Goal: Information Seeking & Learning: Learn about a topic

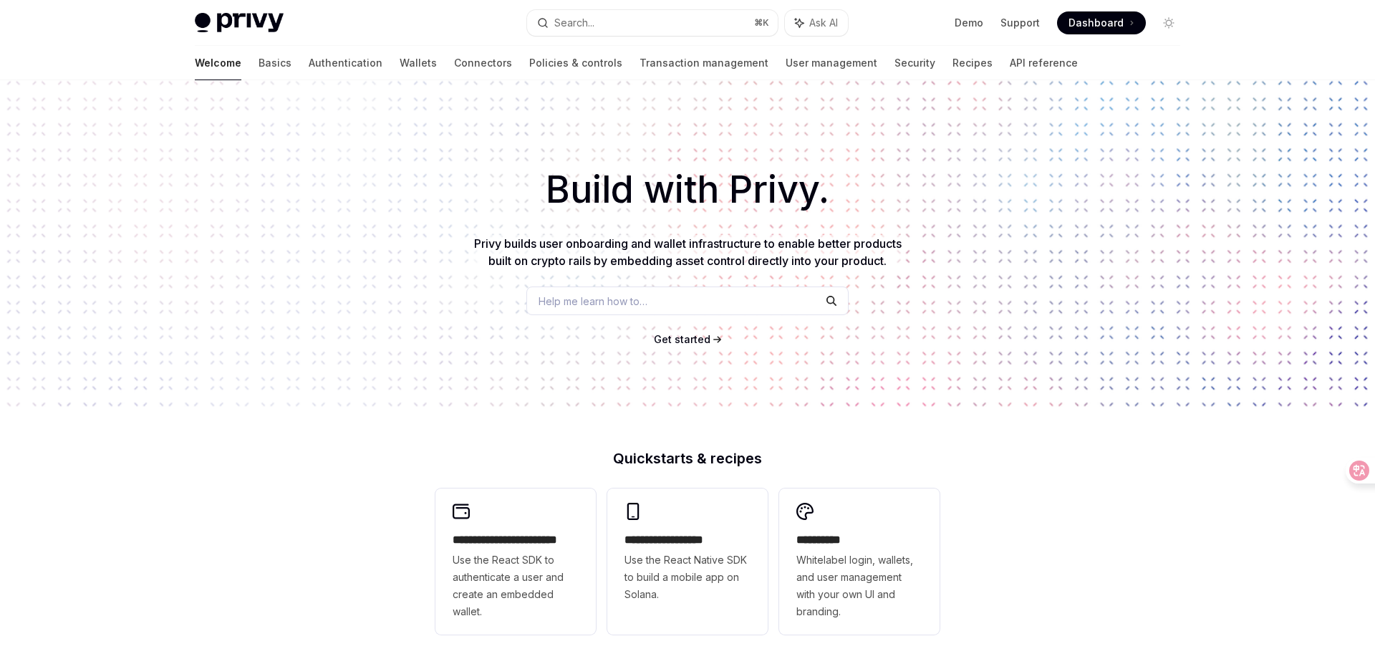
click at [698, 340] on span "Get started" at bounding box center [682, 339] width 57 height 12
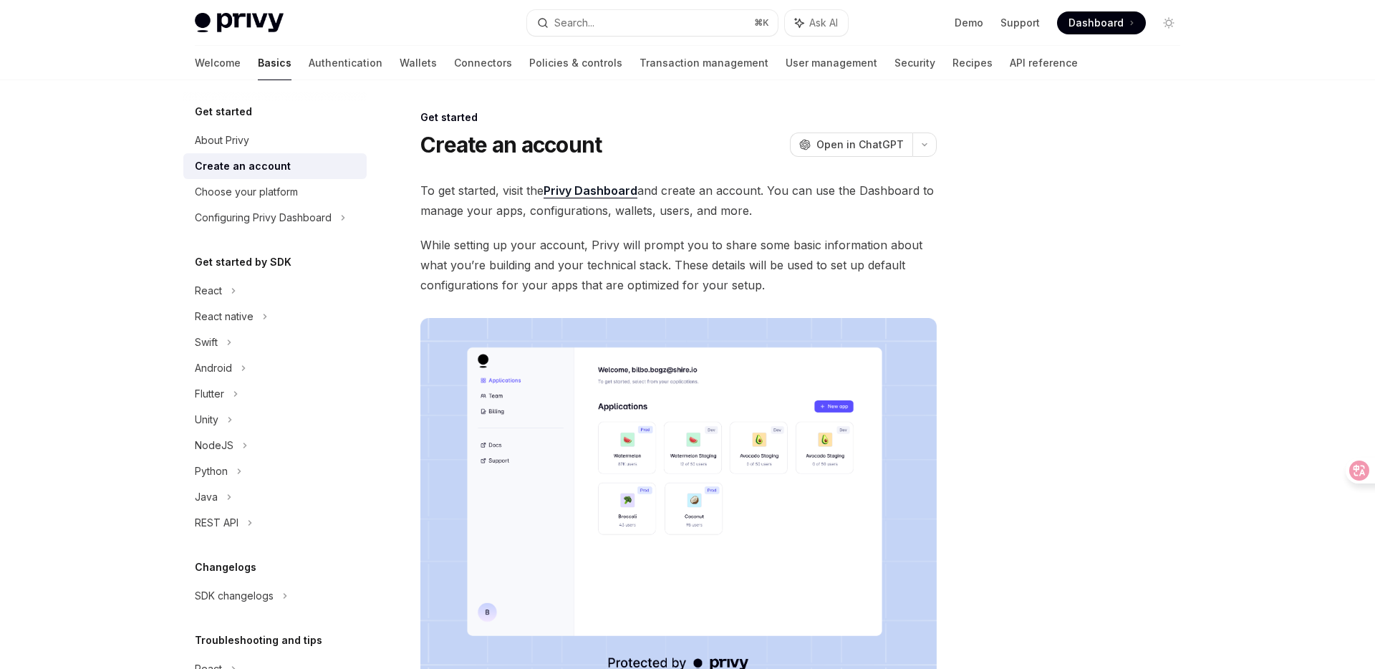
click at [59, 235] on div "Privy Docs home page Search... ⌘ K Ask AI Demo Support Dashboard Dashboard Sear…" at bounding box center [687, 449] width 1375 height 899
click at [72, 218] on div "Privy Docs home page Search... ⌘ K Ask AI Demo Support Dashboard Dashboard Sear…" at bounding box center [687, 449] width 1375 height 899
click at [400, 62] on link "Wallets" at bounding box center [418, 63] width 37 height 34
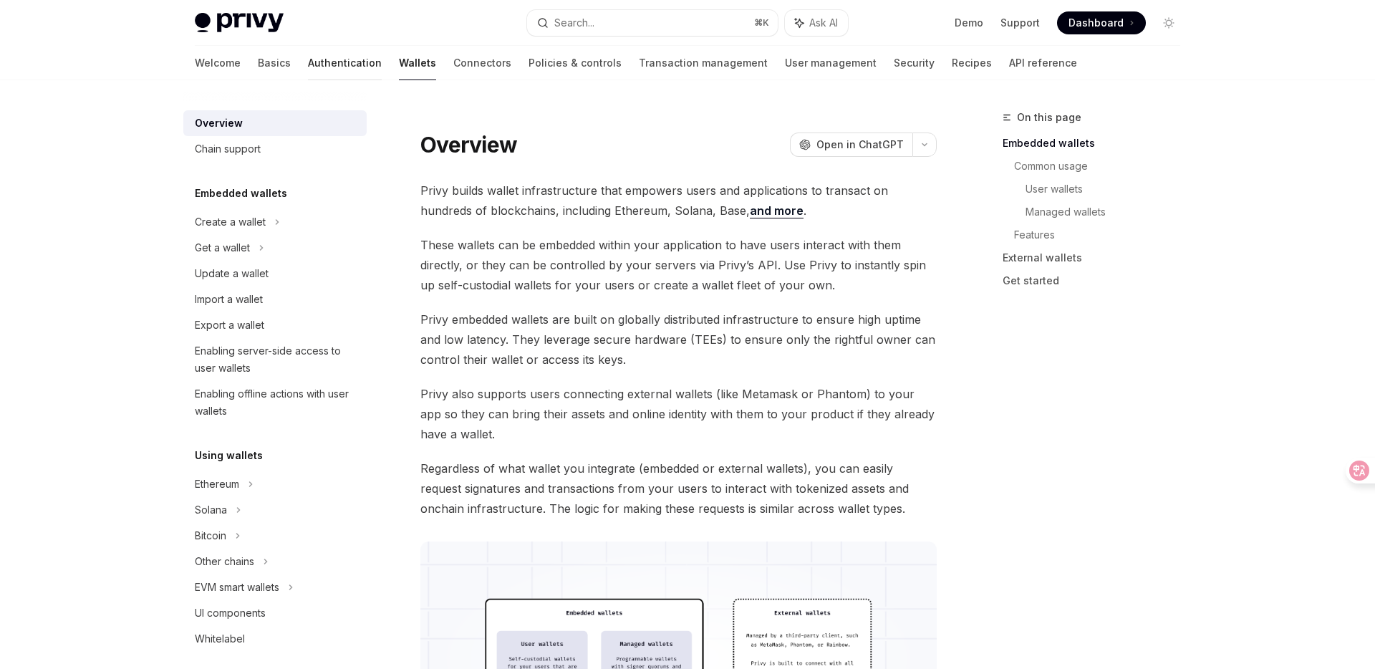
click at [308, 62] on link "Authentication" at bounding box center [345, 63] width 74 height 34
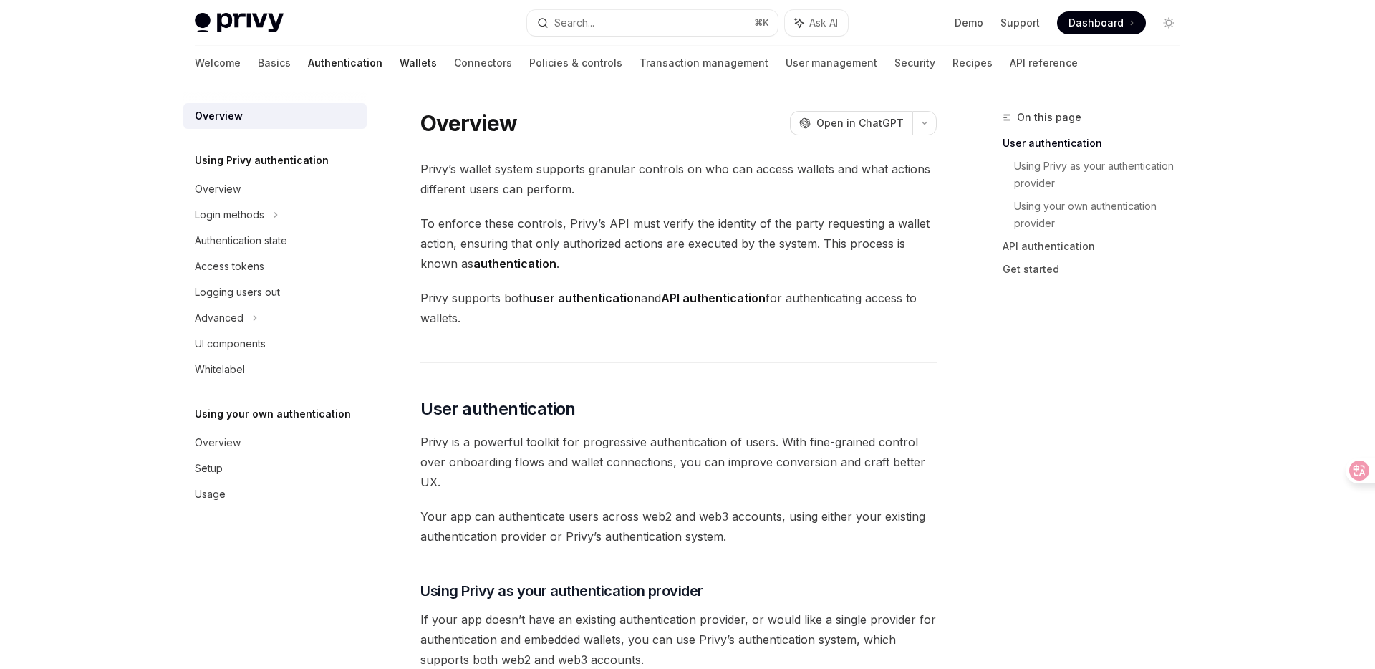
click at [400, 67] on link "Wallets" at bounding box center [418, 63] width 37 height 34
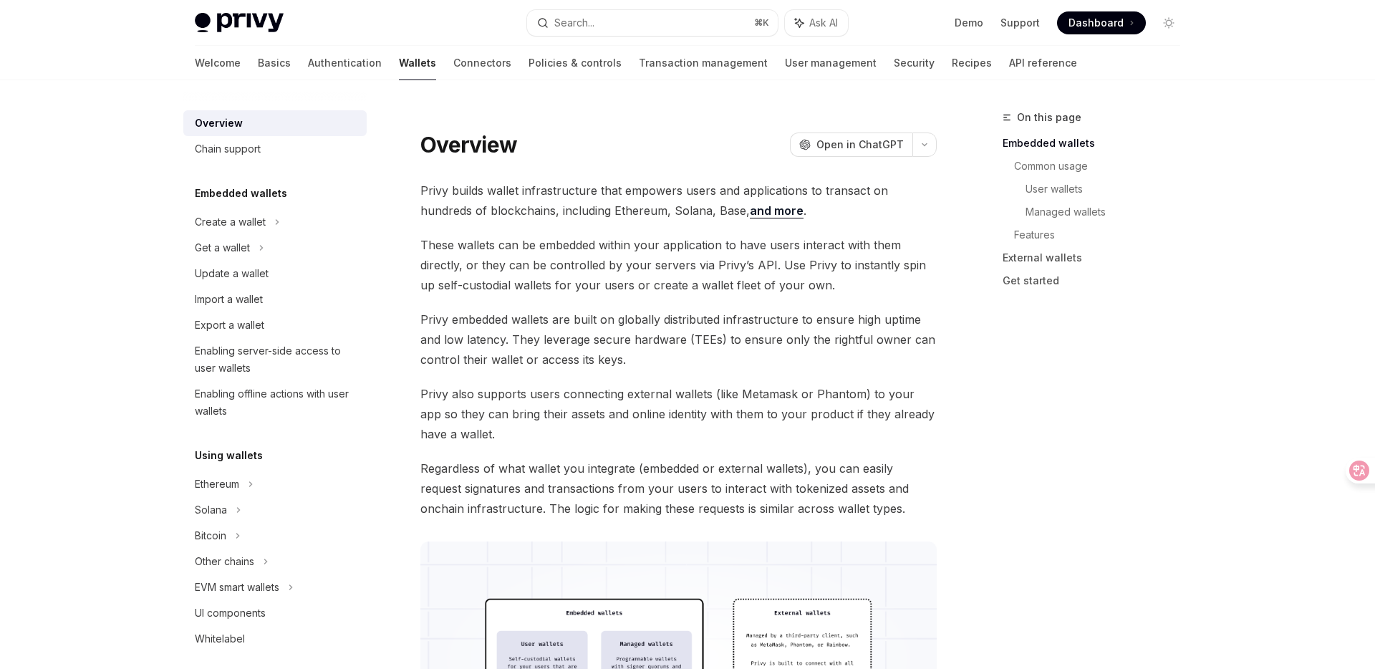
click at [308, 64] on link "Authentication" at bounding box center [345, 63] width 74 height 34
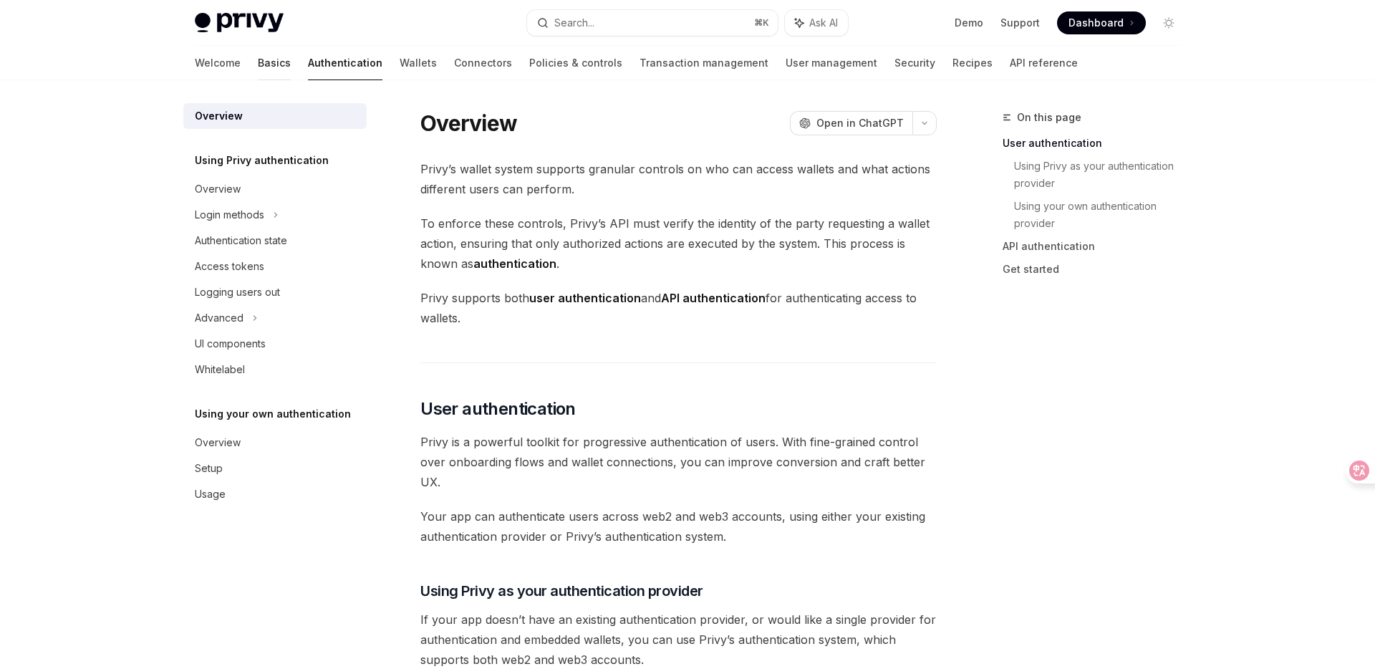
click at [258, 69] on link "Basics" at bounding box center [274, 63] width 33 height 34
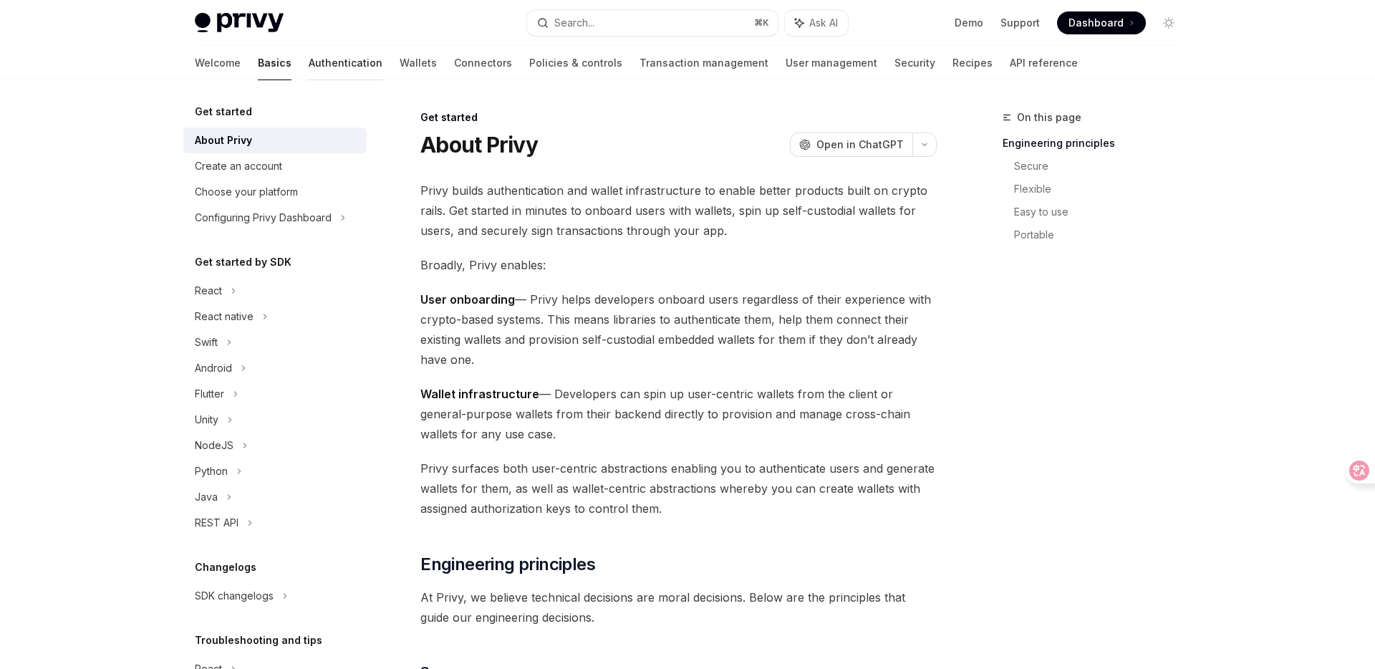
click at [309, 68] on link "Authentication" at bounding box center [346, 63] width 74 height 34
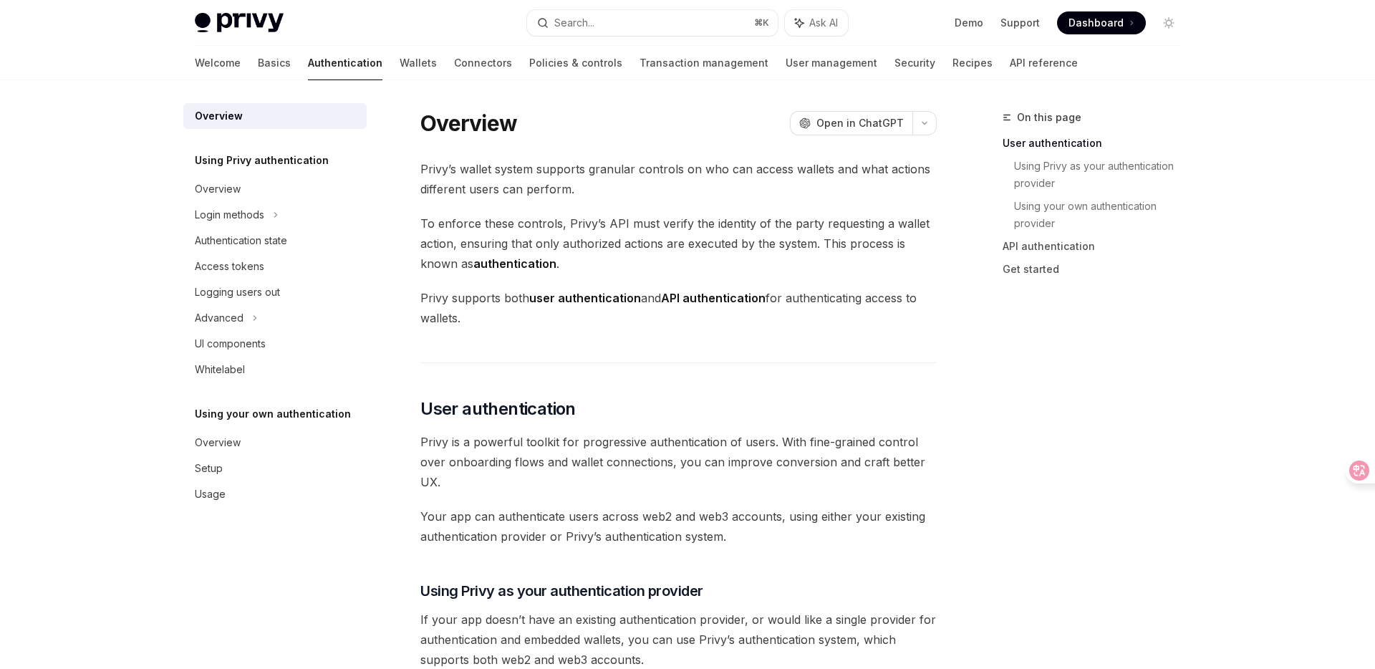
click at [193, 63] on div "Welcome Basics Authentication Wallets Connectors Policies & controls Transactio…" at bounding box center [687, 63] width 1054 height 34
click at [258, 66] on link "Basics" at bounding box center [274, 63] width 33 height 34
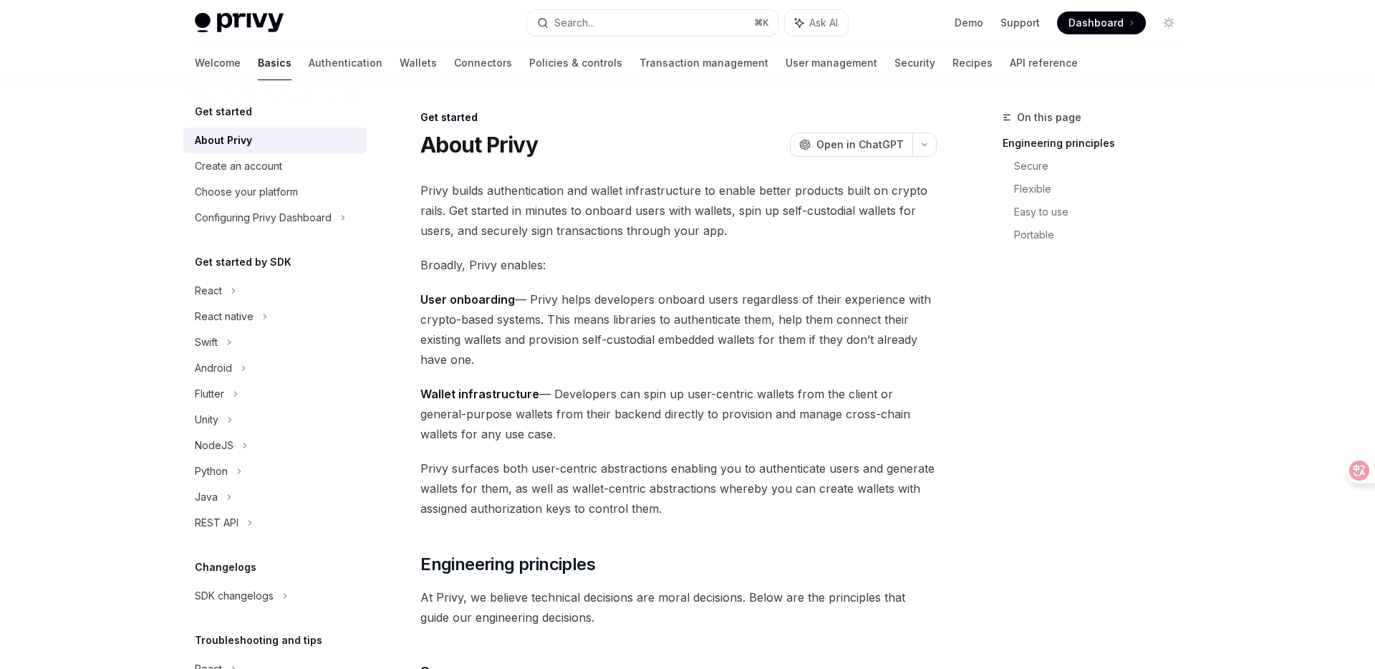
click at [463, 210] on span "Privy builds authentication and wallet infrastructure to enable better products…" at bounding box center [678, 210] width 516 height 60
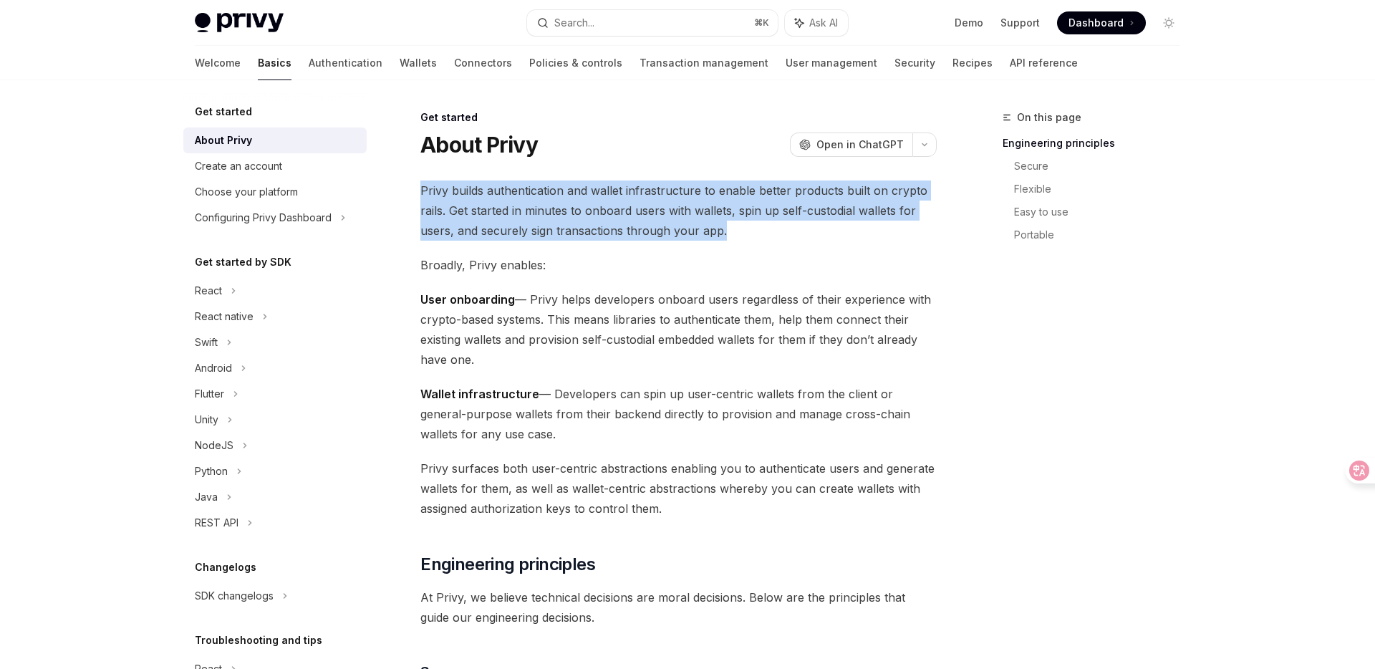
drag, startPoint x: 420, startPoint y: 188, endPoint x: 723, endPoint y: 228, distance: 306.4
click at [730, 229] on span "Privy builds authentication and wallet infrastructure to enable better products…" at bounding box center [678, 210] width 516 height 60
drag, startPoint x: 730, startPoint y: 229, endPoint x: 420, endPoint y: 189, distance: 312.0
click at [420, 189] on span "Privy builds authentication and wallet infrastructure to enable better products…" at bounding box center [678, 210] width 516 height 60
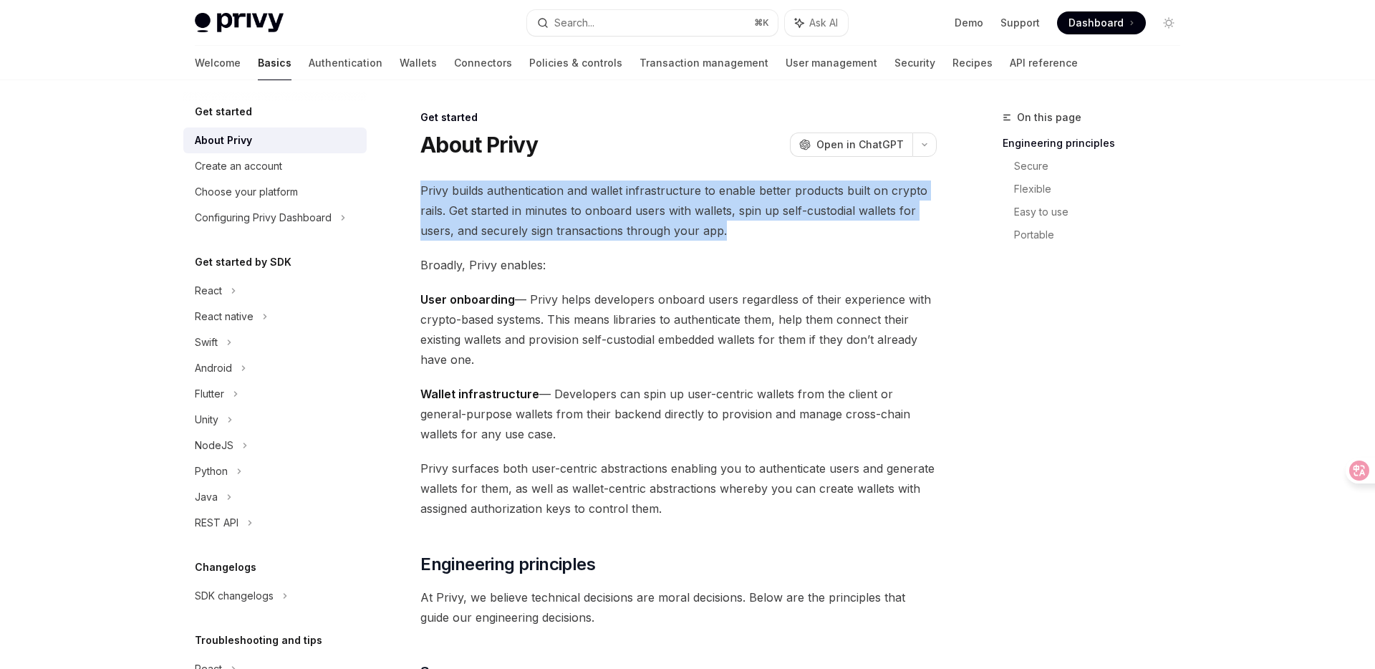
drag, startPoint x: 530, startPoint y: 298, endPoint x: 551, endPoint y: 352, distance: 58.3
click at [551, 352] on span "User onboarding — Privy helps developers onboard users regardless of their expe…" at bounding box center [678, 329] width 516 height 80
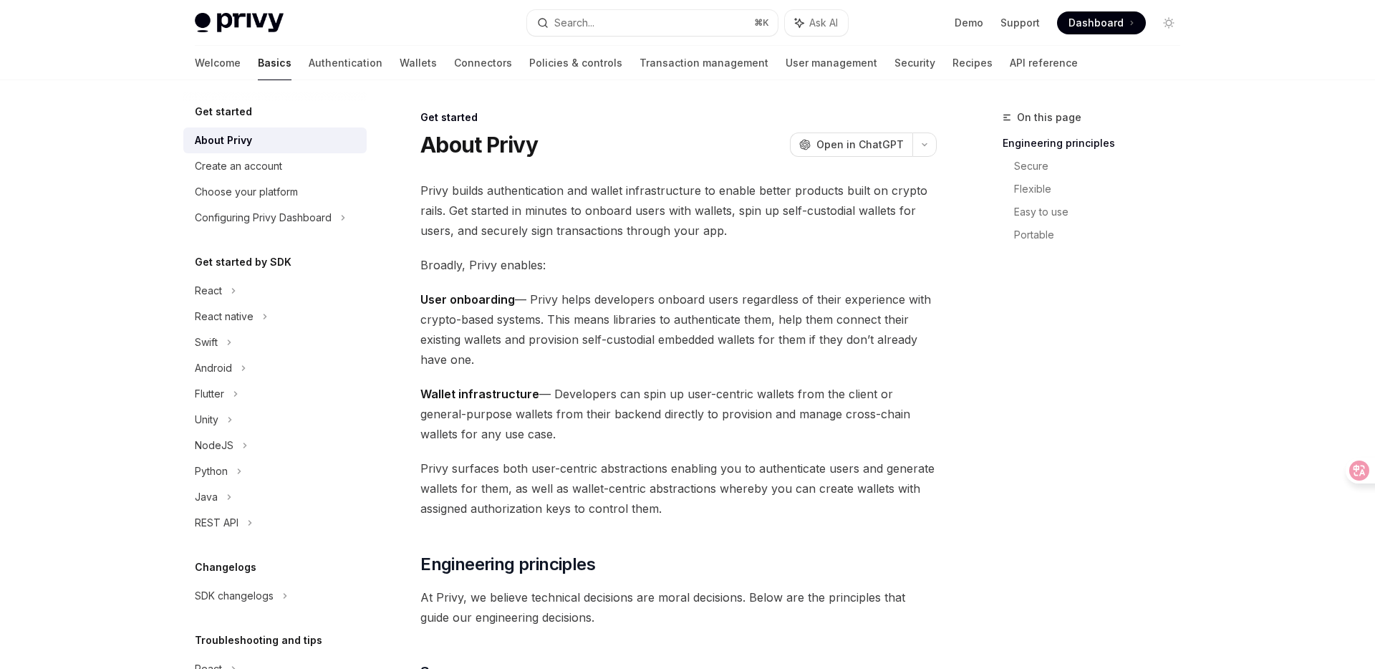
click at [509, 357] on span "User onboarding — Privy helps developers onboard users regardless of their expe…" at bounding box center [678, 329] width 516 height 80
drag, startPoint x: 530, startPoint y: 297, endPoint x: 539, endPoint y: 360, distance: 63.6
click at [539, 360] on span "User onboarding — Privy helps developers onboard users regardless of their expe…" at bounding box center [678, 329] width 516 height 80
click at [491, 387] on strong "Wallet infrastructure" at bounding box center [479, 394] width 119 height 14
click at [683, 16] on button "Search... ⌘ K" at bounding box center [652, 23] width 251 height 26
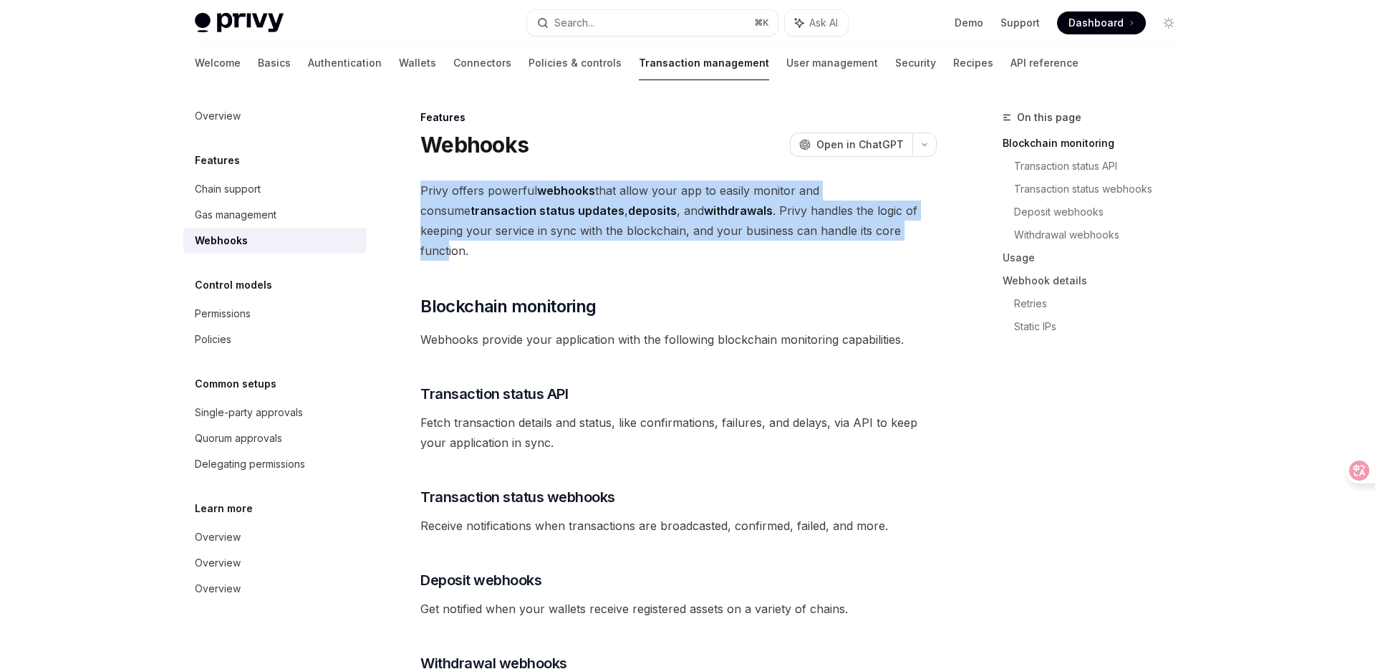
drag, startPoint x: 416, startPoint y: 189, endPoint x: 798, endPoint y: 229, distance: 384.5
drag, startPoint x: 834, startPoint y: 232, endPoint x: 422, endPoint y: 185, distance: 415.1
click at [422, 185] on span "Privy offers powerful webhooks that allow your app to easily monitor and consum…" at bounding box center [678, 220] width 516 height 80
click at [1344, 470] on icon at bounding box center [1349, 470] width 12 height 11
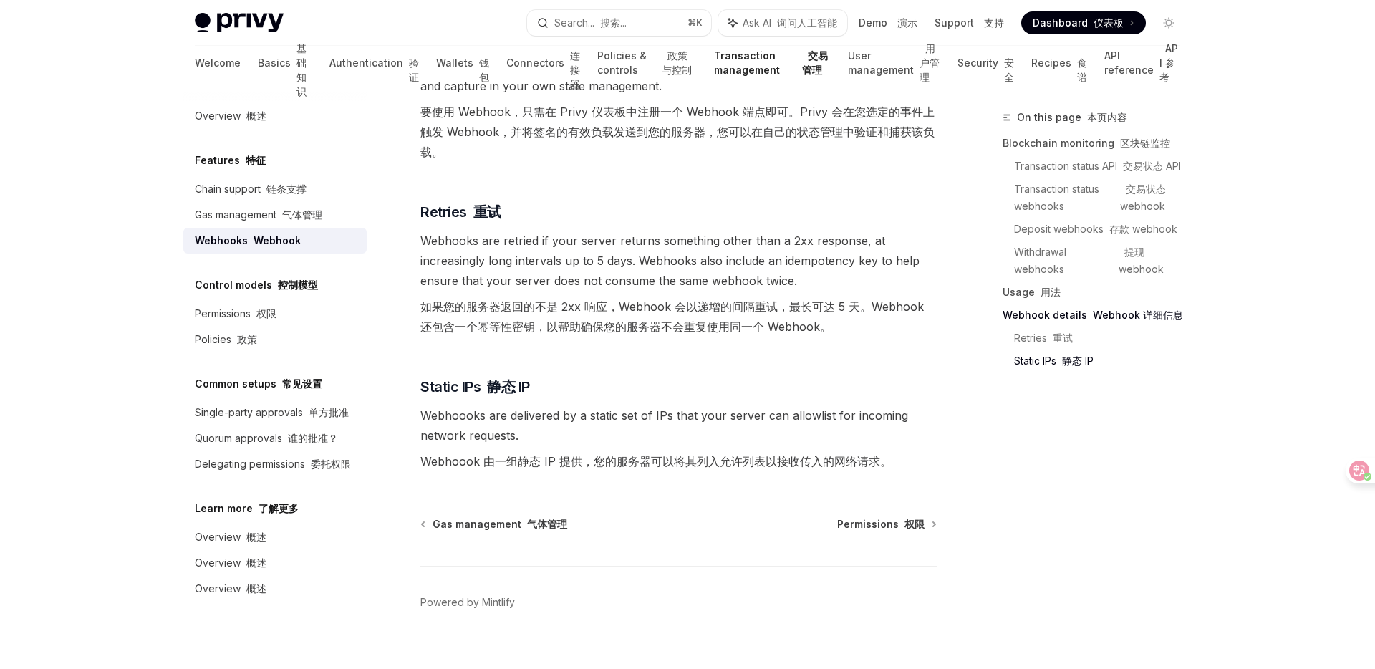
scroll to position [1338, 0]
click at [1351, 471] on icon at bounding box center [1349, 470] width 12 height 11
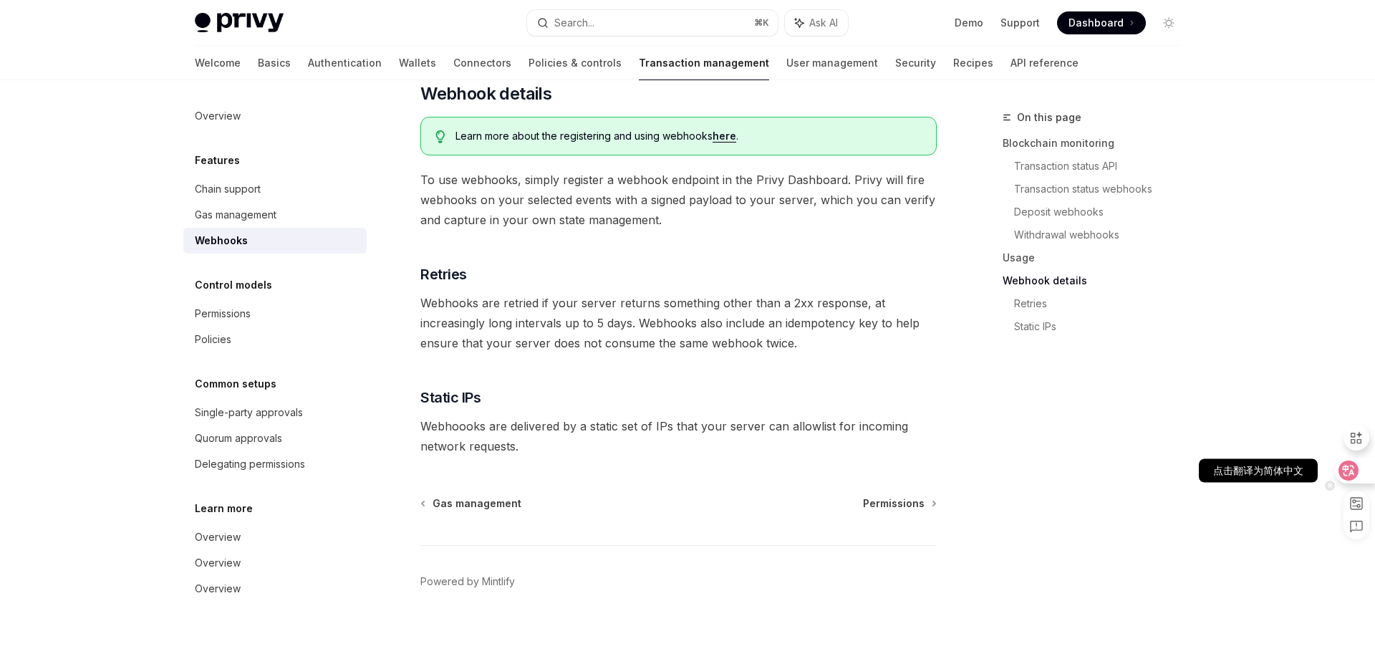
scroll to position [840, 0]
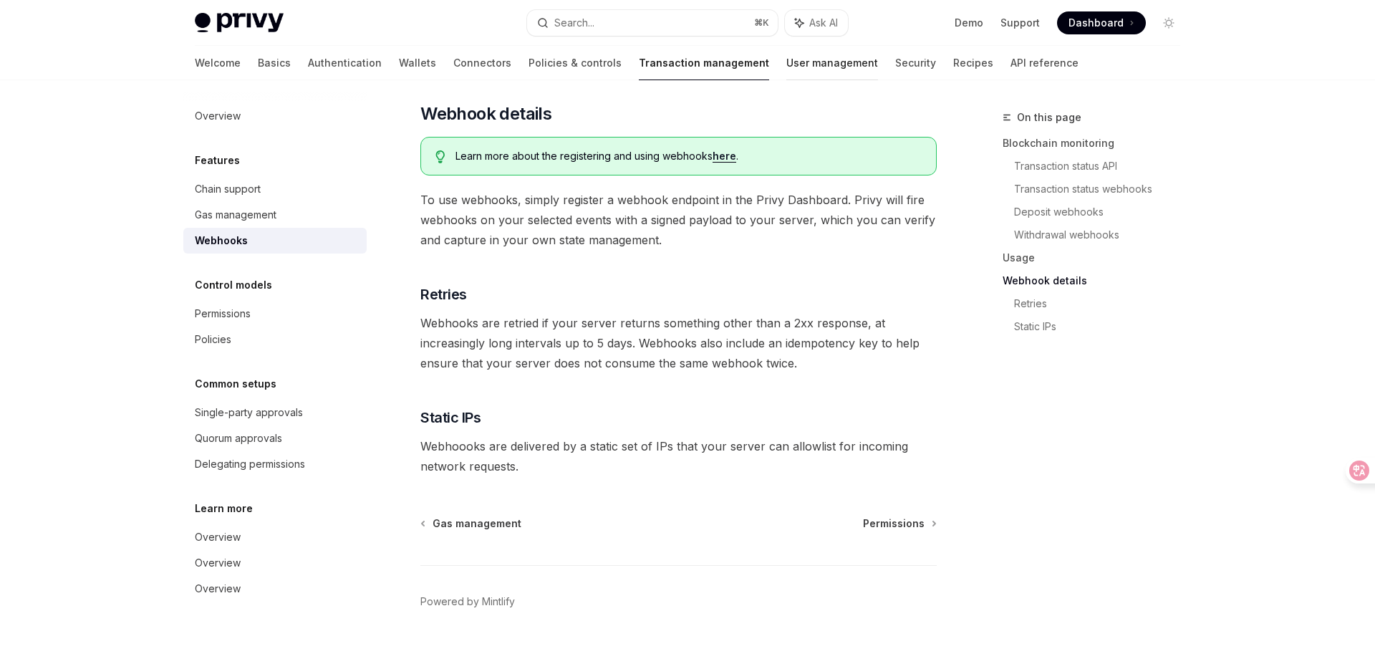
click at [786, 62] on link "User management" at bounding box center [832, 63] width 92 height 34
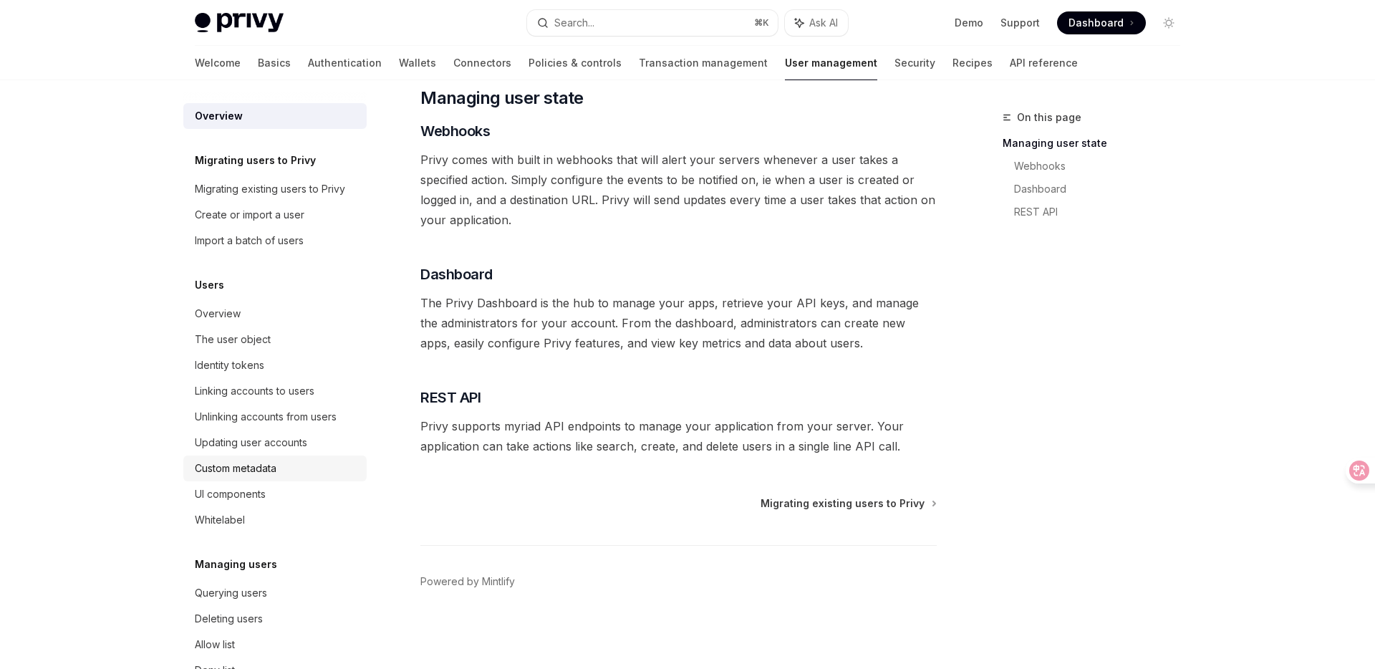
scroll to position [142, 0]
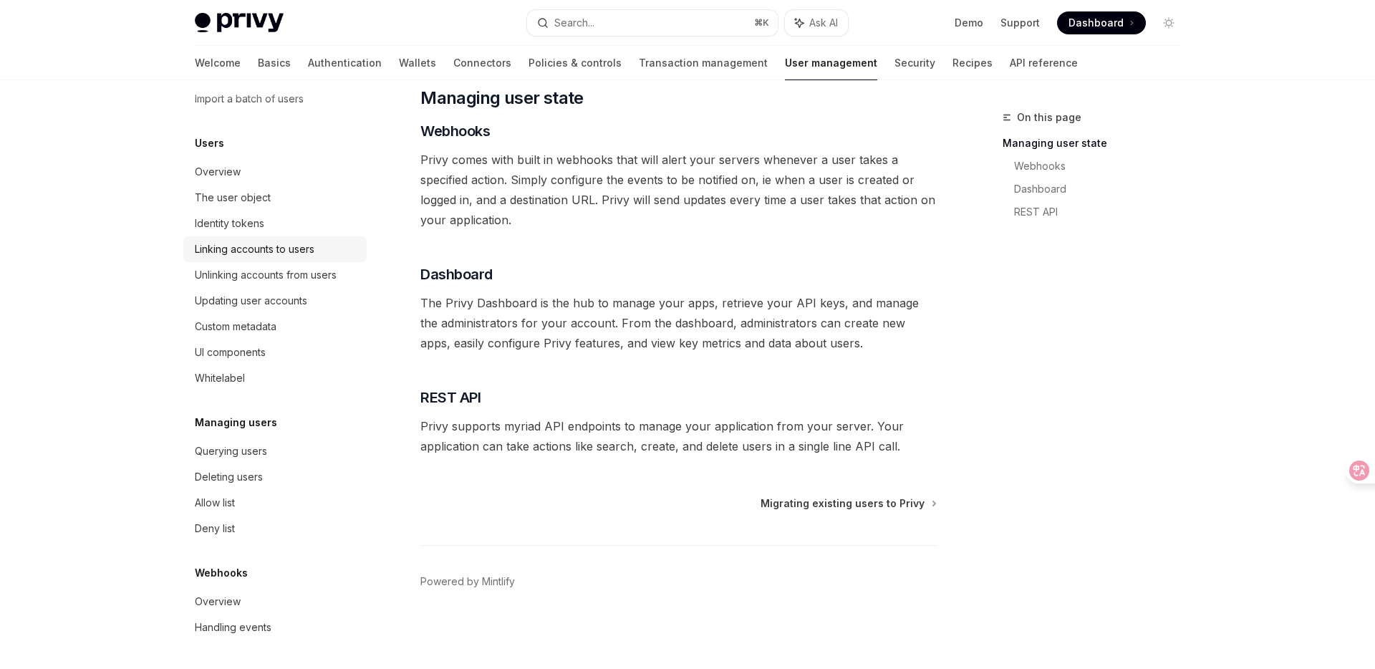
click at [279, 251] on div "Linking accounts to users" at bounding box center [255, 249] width 120 height 17
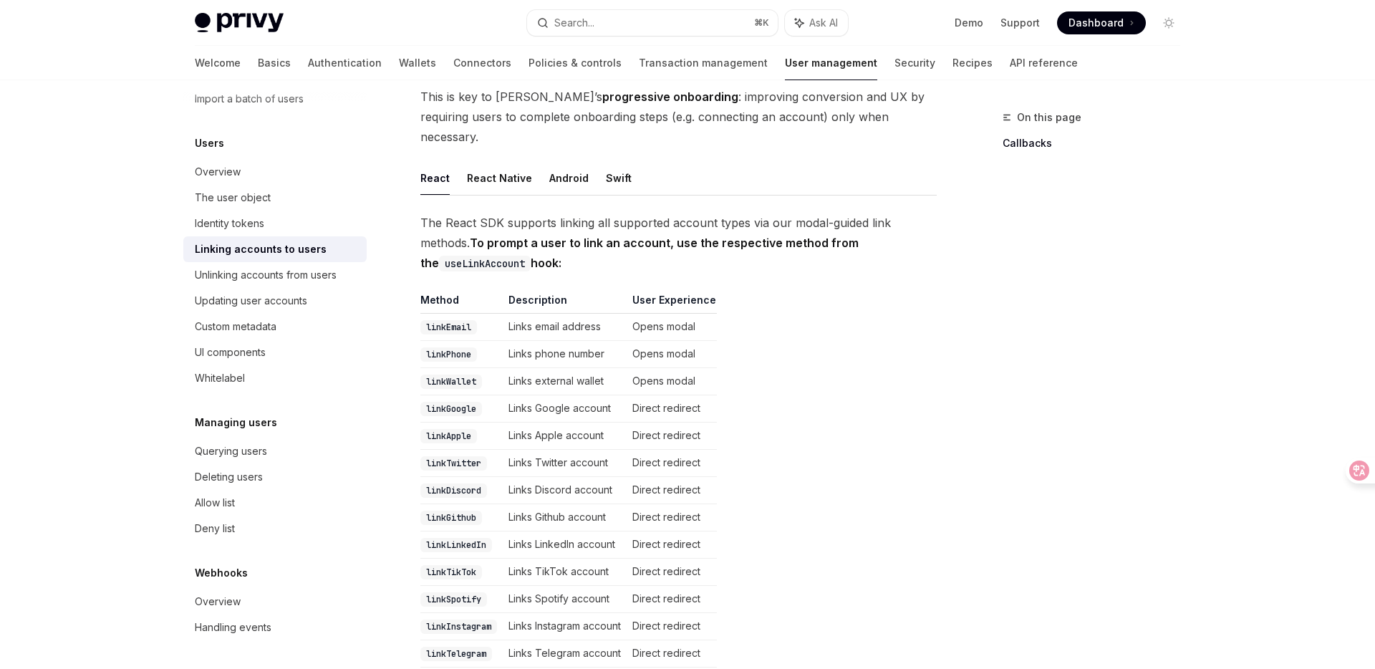
scroll to position [166, 0]
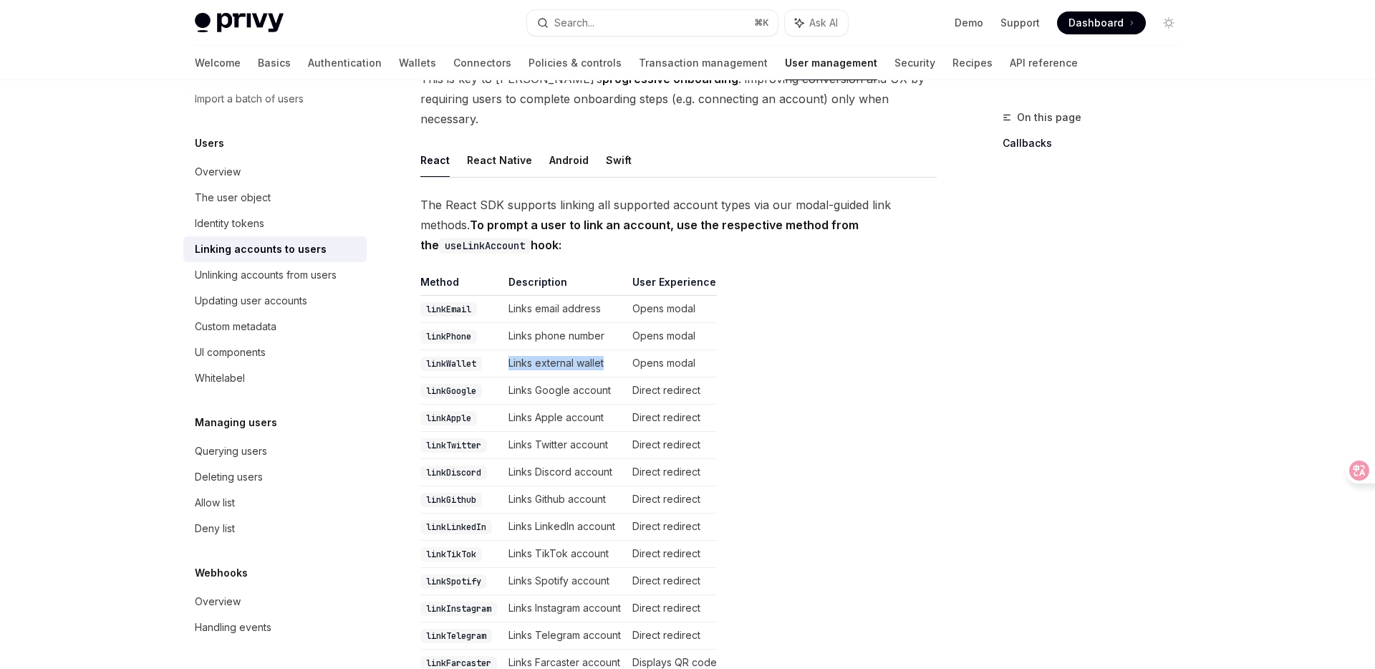
drag, startPoint x: 509, startPoint y: 343, endPoint x: 607, endPoint y: 343, distance: 98.1
click at [607, 350] on td "Links external wallet" at bounding box center [565, 363] width 124 height 27
click at [682, 350] on td "Opens modal" at bounding box center [672, 363] width 90 height 27
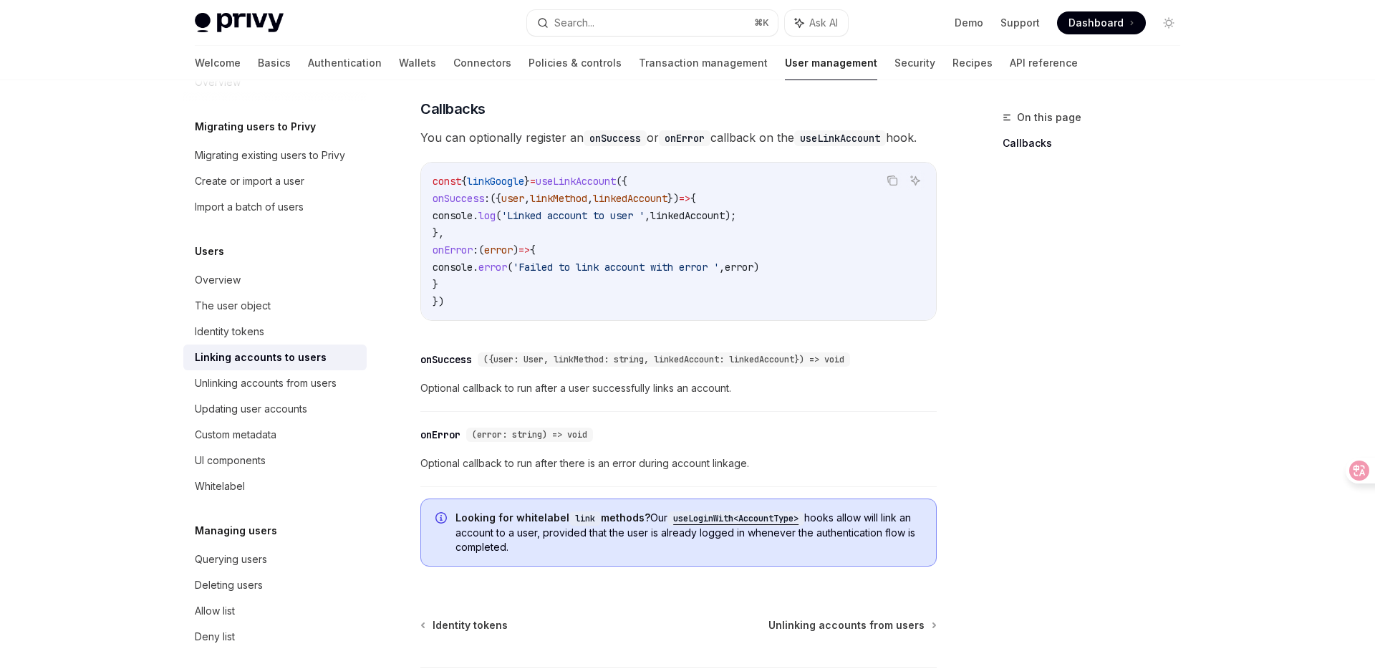
scroll to position [0, 0]
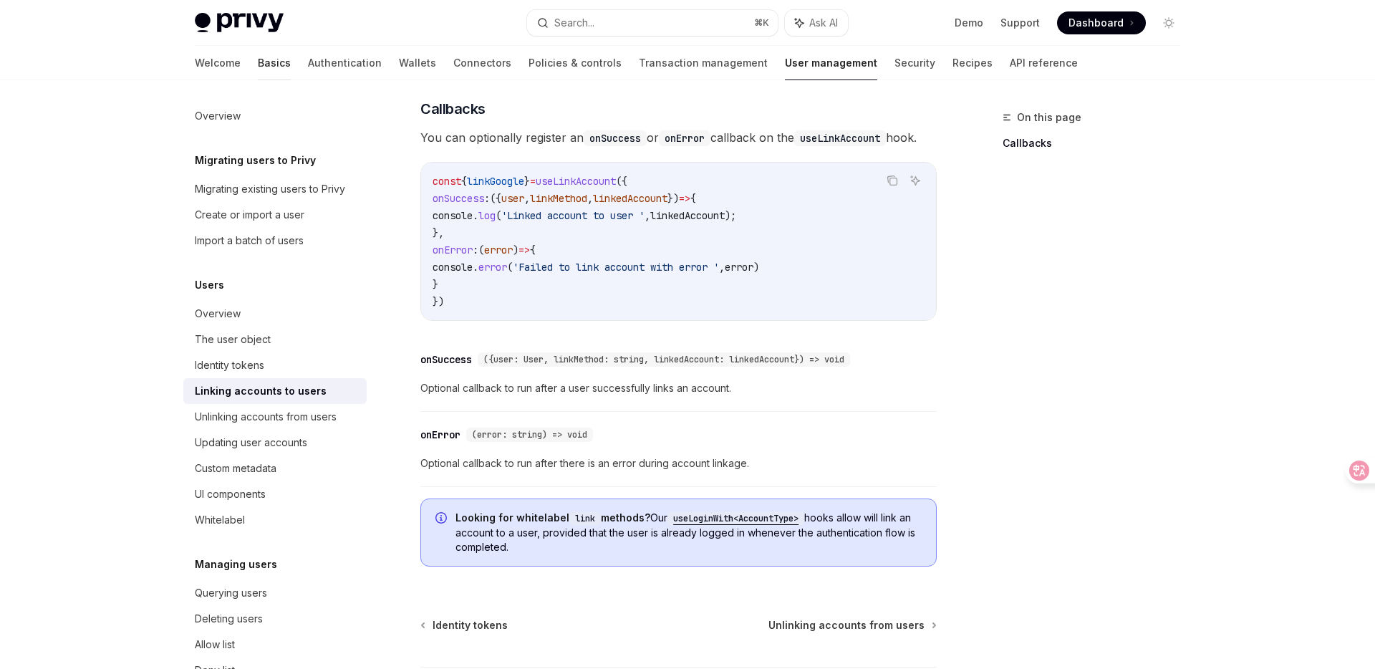
click at [258, 55] on link "Basics" at bounding box center [274, 63] width 33 height 34
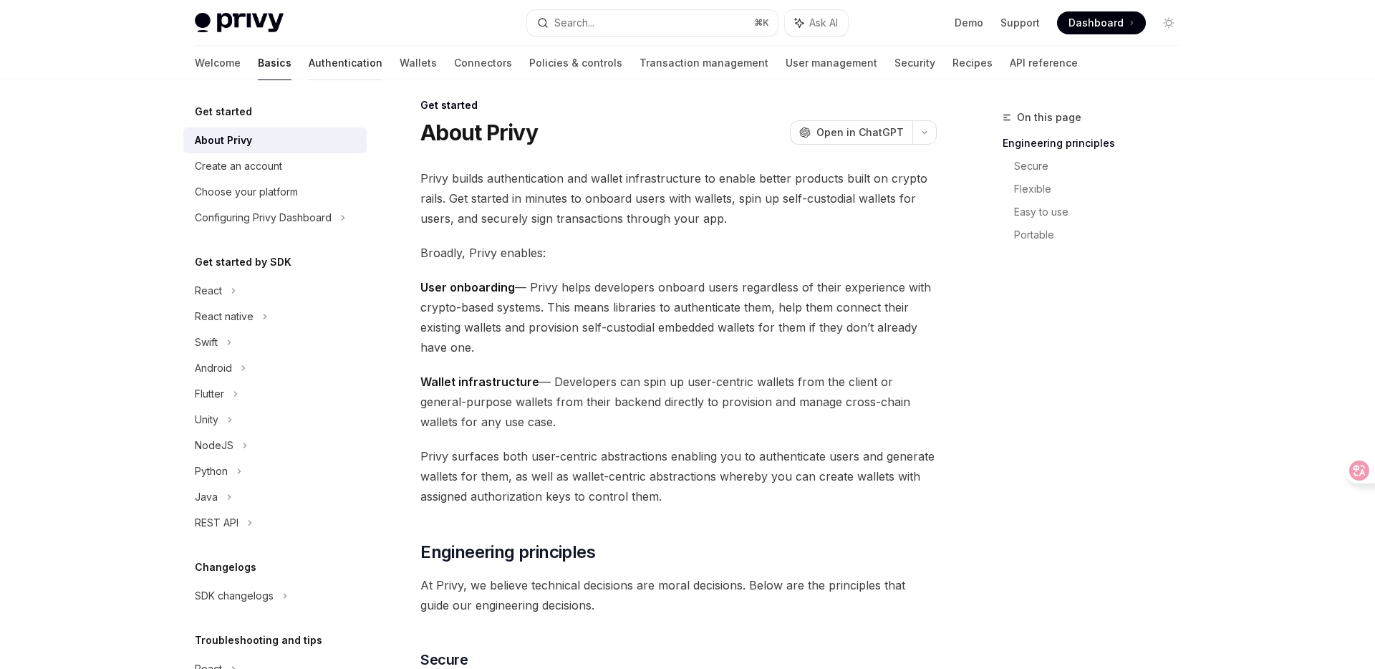
click at [309, 68] on link "Authentication" at bounding box center [346, 63] width 74 height 34
type textarea "*"
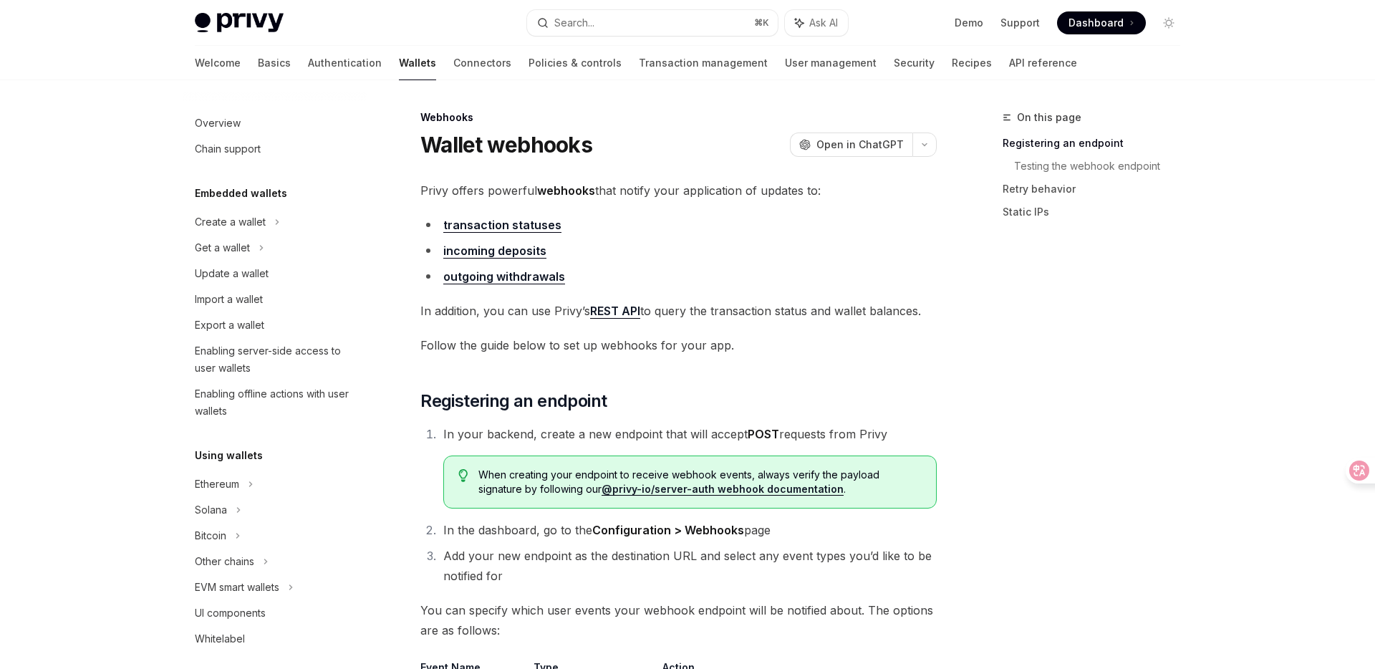
scroll to position [488, 0]
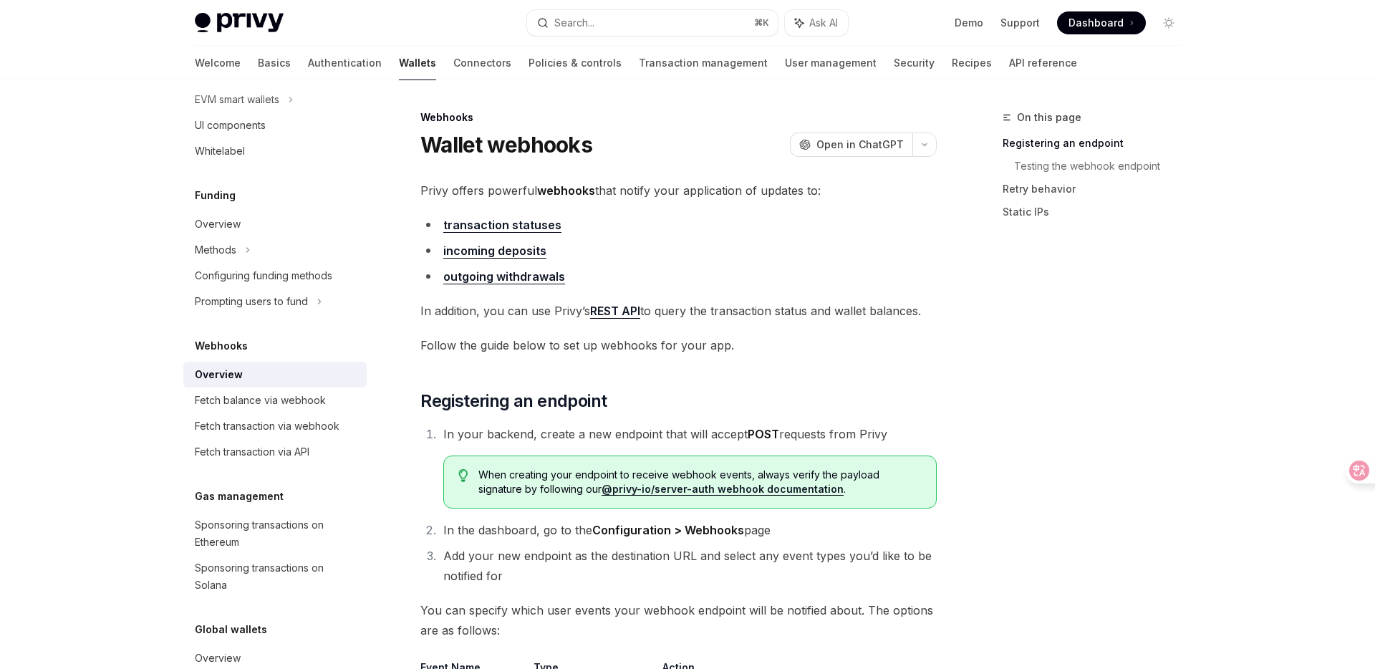
drag, startPoint x: 406, startPoint y: 192, endPoint x: 856, endPoint y: 192, distance: 450.4
click at [847, 198] on div at bounding box center [847, 198] width 0 height 0
click at [841, 266] on li "outgoing withdrawals" at bounding box center [678, 276] width 516 height 20
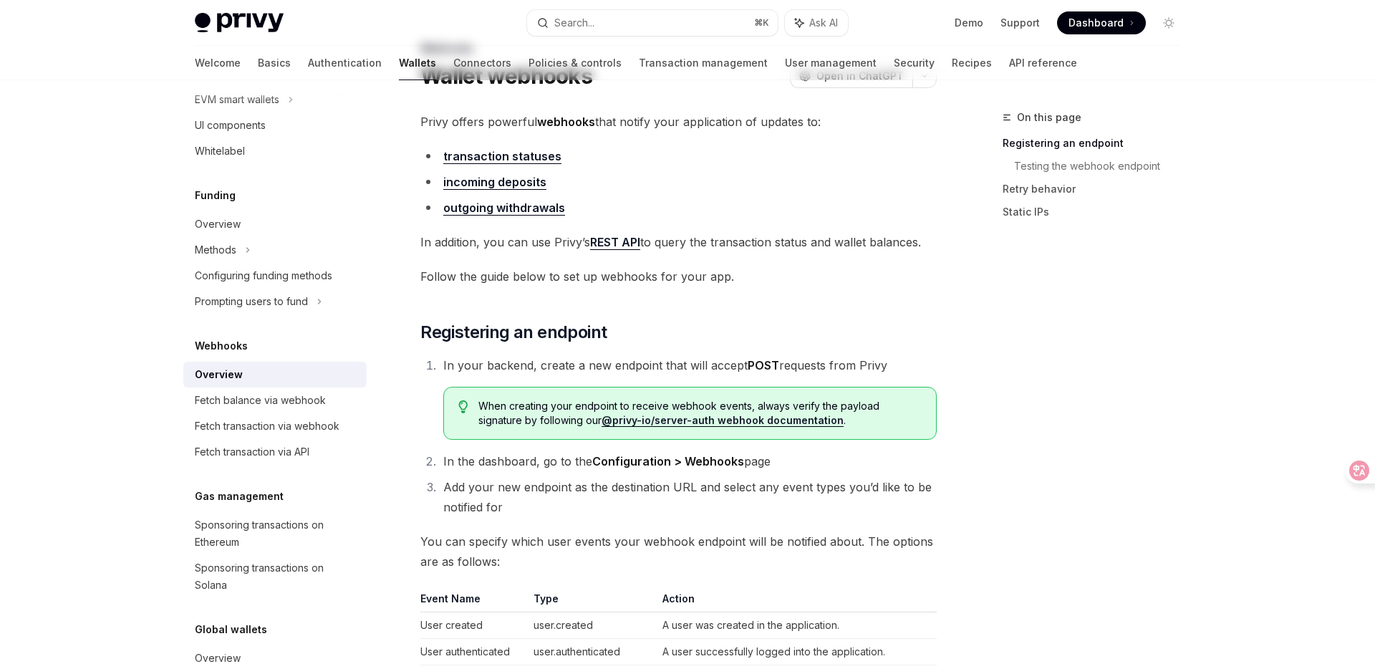
scroll to position [83, 0]
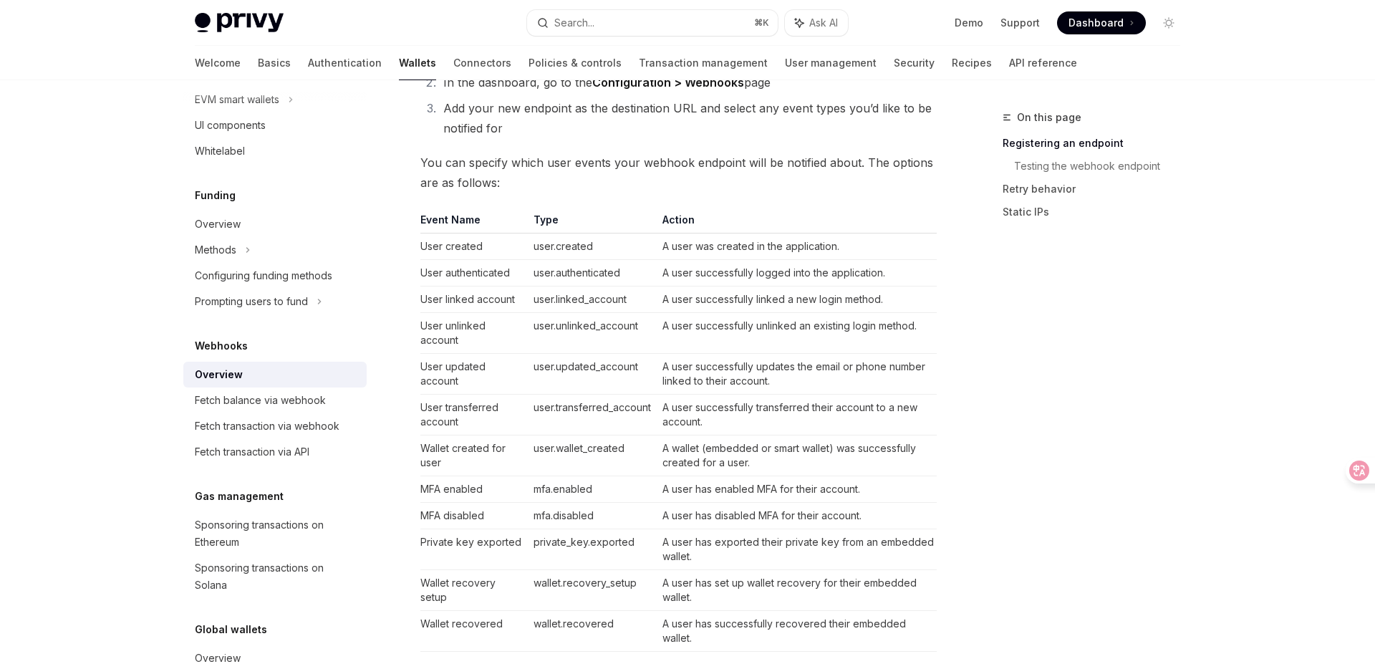
scroll to position [454, 0]
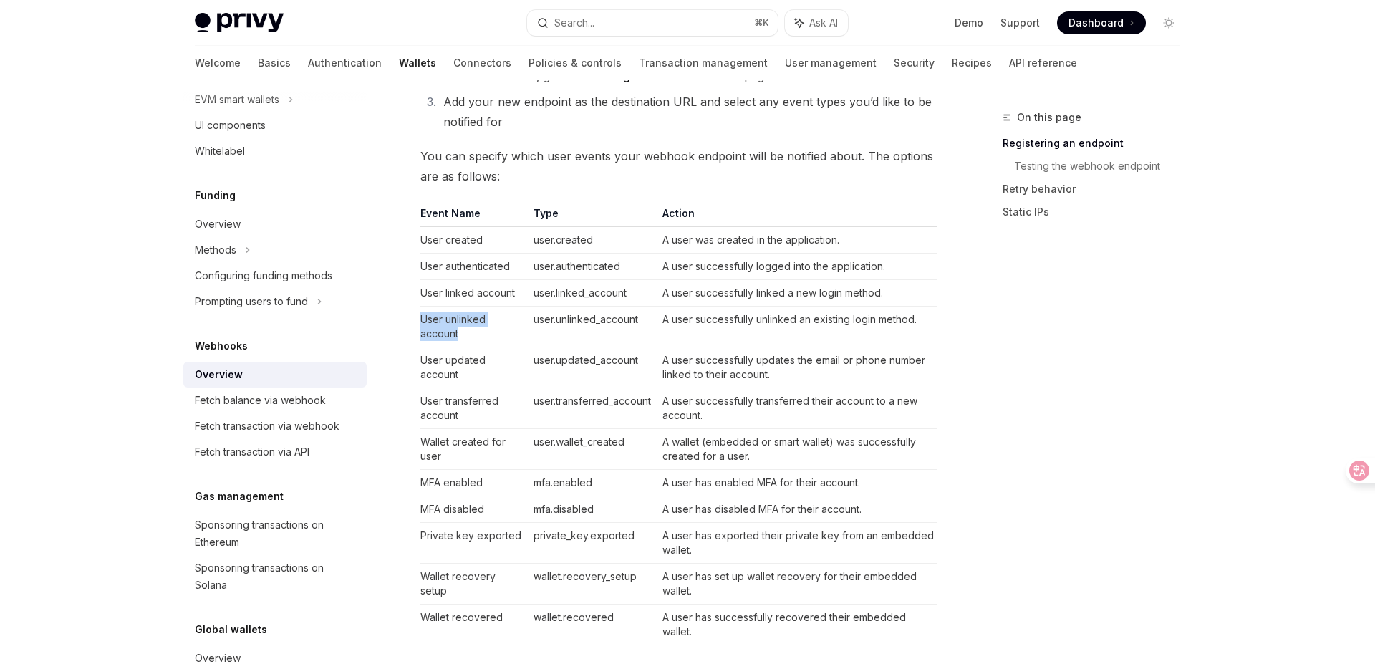
drag, startPoint x: 418, startPoint y: 317, endPoint x: 504, endPoint y: 330, distance: 87.0
click at [504, 330] on div "Webhooks Wallet webhooks OpenAI Open in ChatGPT OpenAI Open in ChatGPT Privy of…" at bounding box center [544, 652] width 791 height 1995
click at [671, 327] on td "A user successfully unlinked an existing login method." at bounding box center [797, 327] width 280 height 41
drag, startPoint x: 657, startPoint y: 317, endPoint x: 986, endPoint y: 314, distance: 328.7
click at [986, 314] on div "On this page Registering an endpoint Testing the webhook endpoint Retry behavio…" at bounding box center [687, 638] width 1008 height 2024
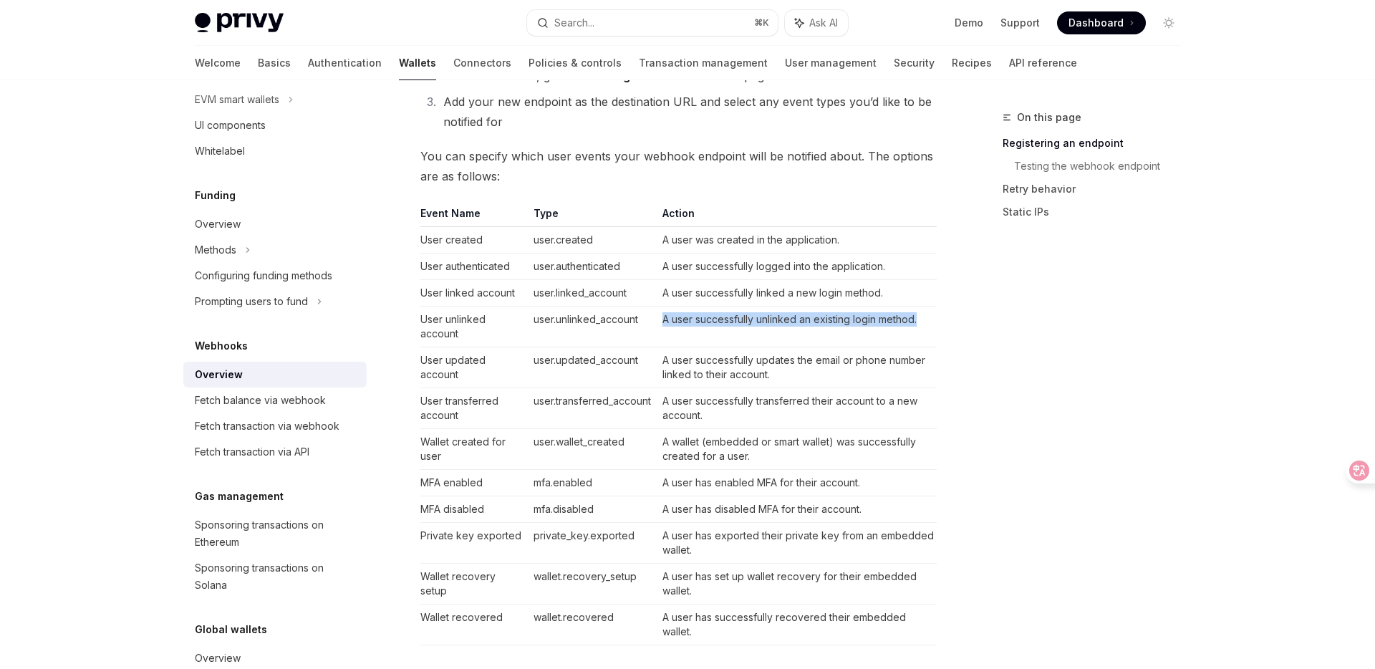
drag, startPoint x: 934, startPoint y: 320, endPoint x: 662, endPoint y: 320, distance: 271.4
click at [662, 320] on td "A user successfully unlinked an existing login method." at bounding box center [797, 327] width 280 height 41
click at [653, 327] on div at bounding box center [653, 327] width 0 height 0
